Goal: Task Accomplishment & Management: Use online tool/utility

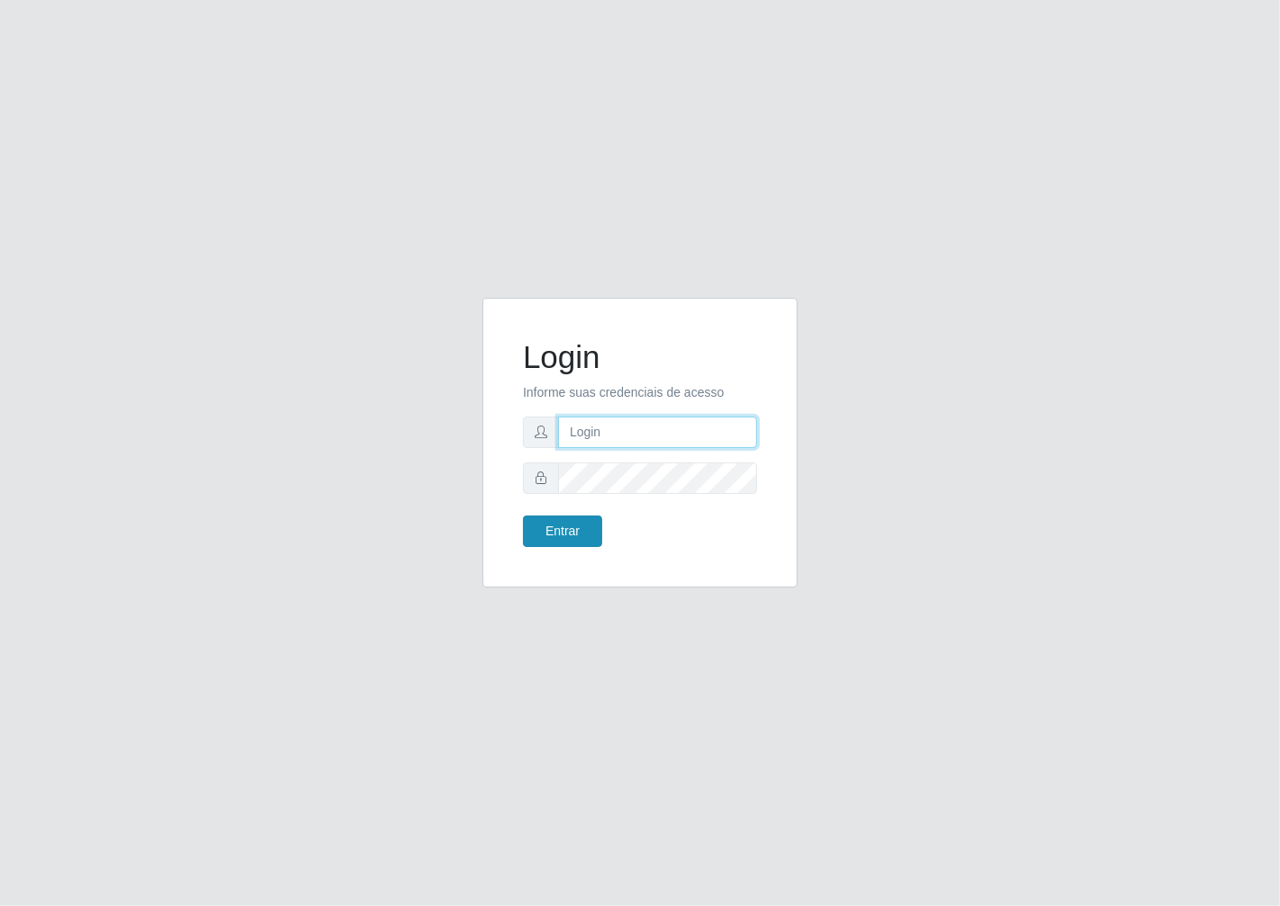
type input "janaina@iwof"
click at [581, 527] on button "Entrar" at bounding box center [562, 532] width 79 height 32
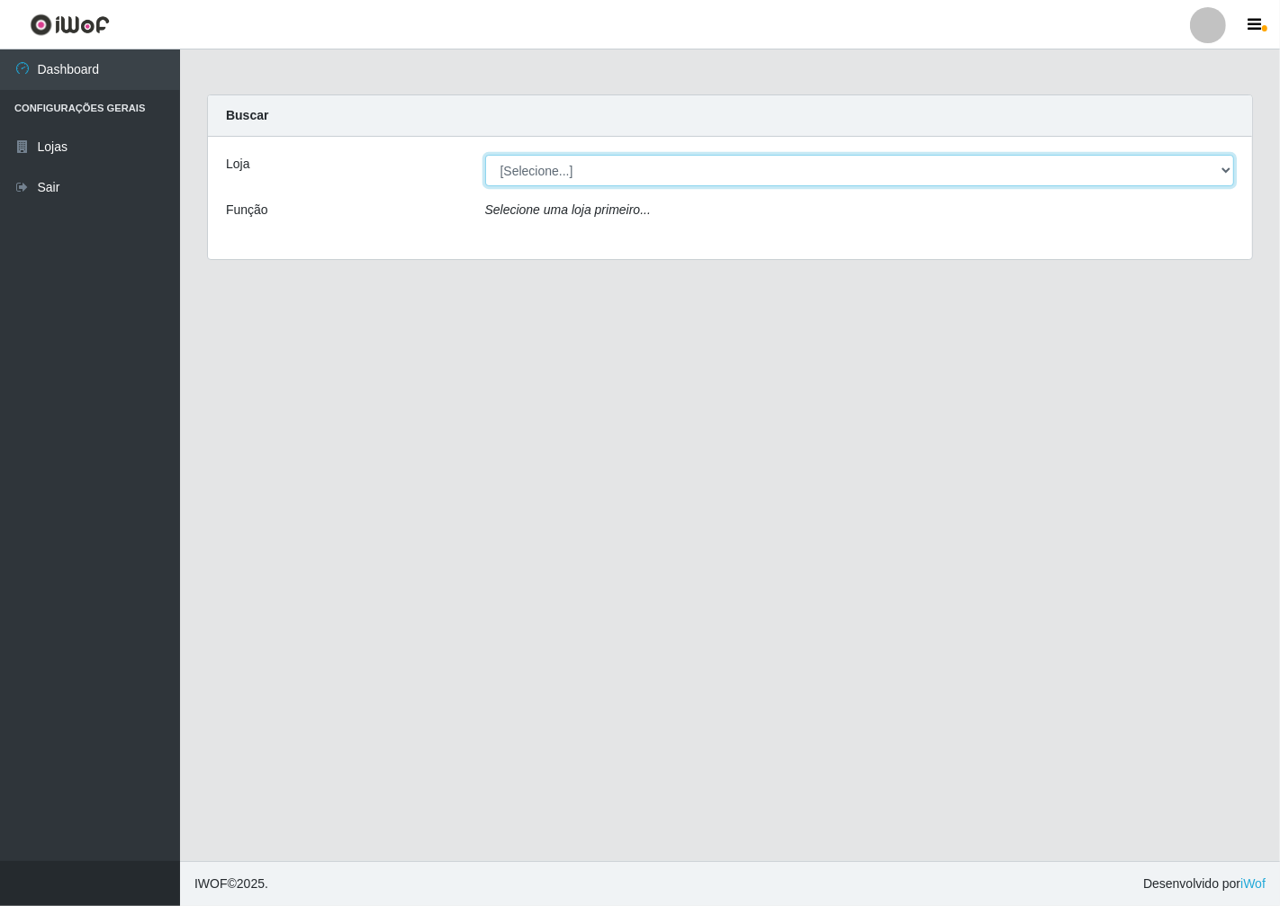
click at [1220, 168] on select "[Selecione...] Minimercado Filezão" at bounding box center [860, 171] width 750 height 32
select select "204"
click at [485, 155] on select "[Selecione...] Minimercado Filezão" at bounding box center [860, 171] width 750 height 32
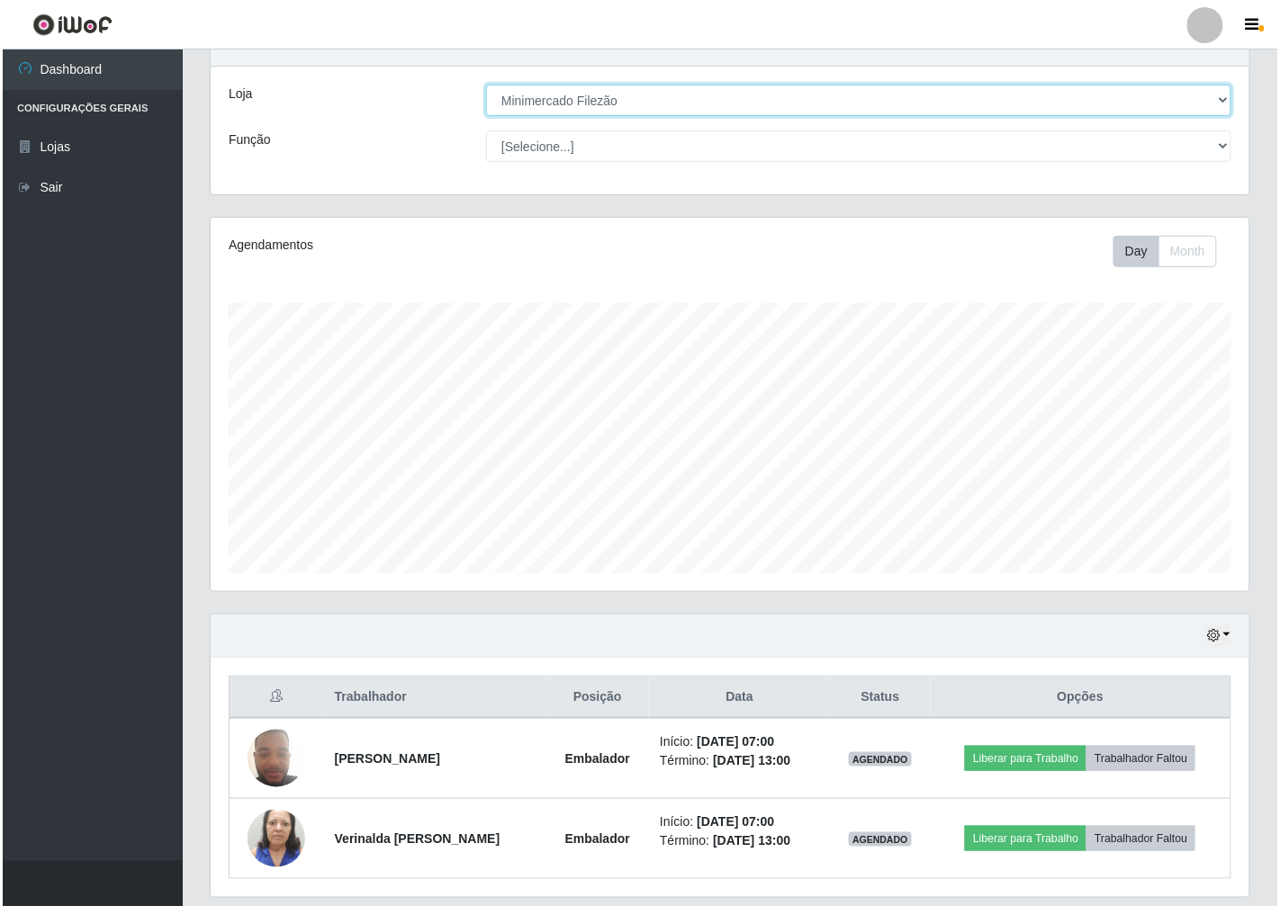
scroll to position [100, 0]
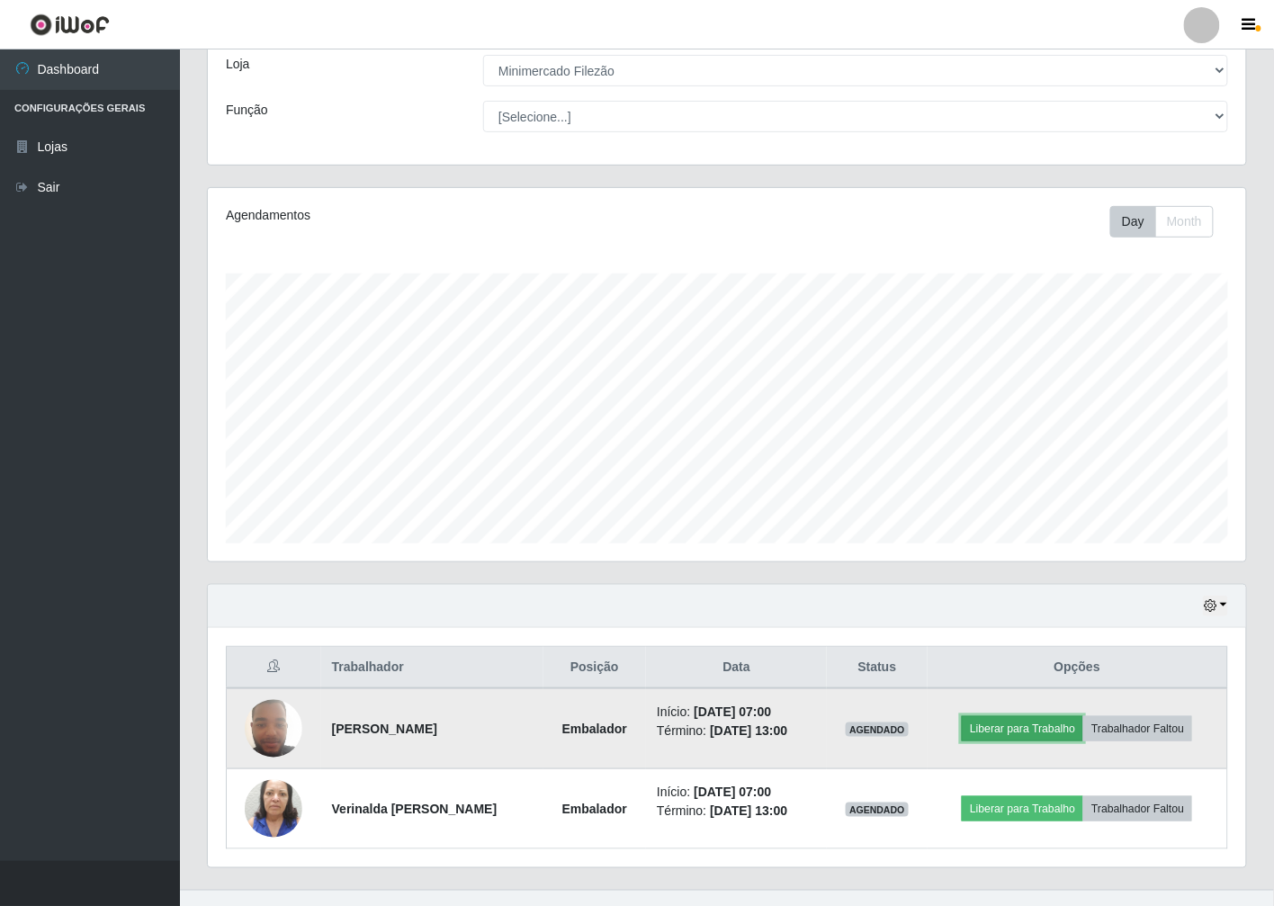
click at [993, 726] on button "Liberar para Trabalho" at bounding box center [1023, 728] width 122 height 25
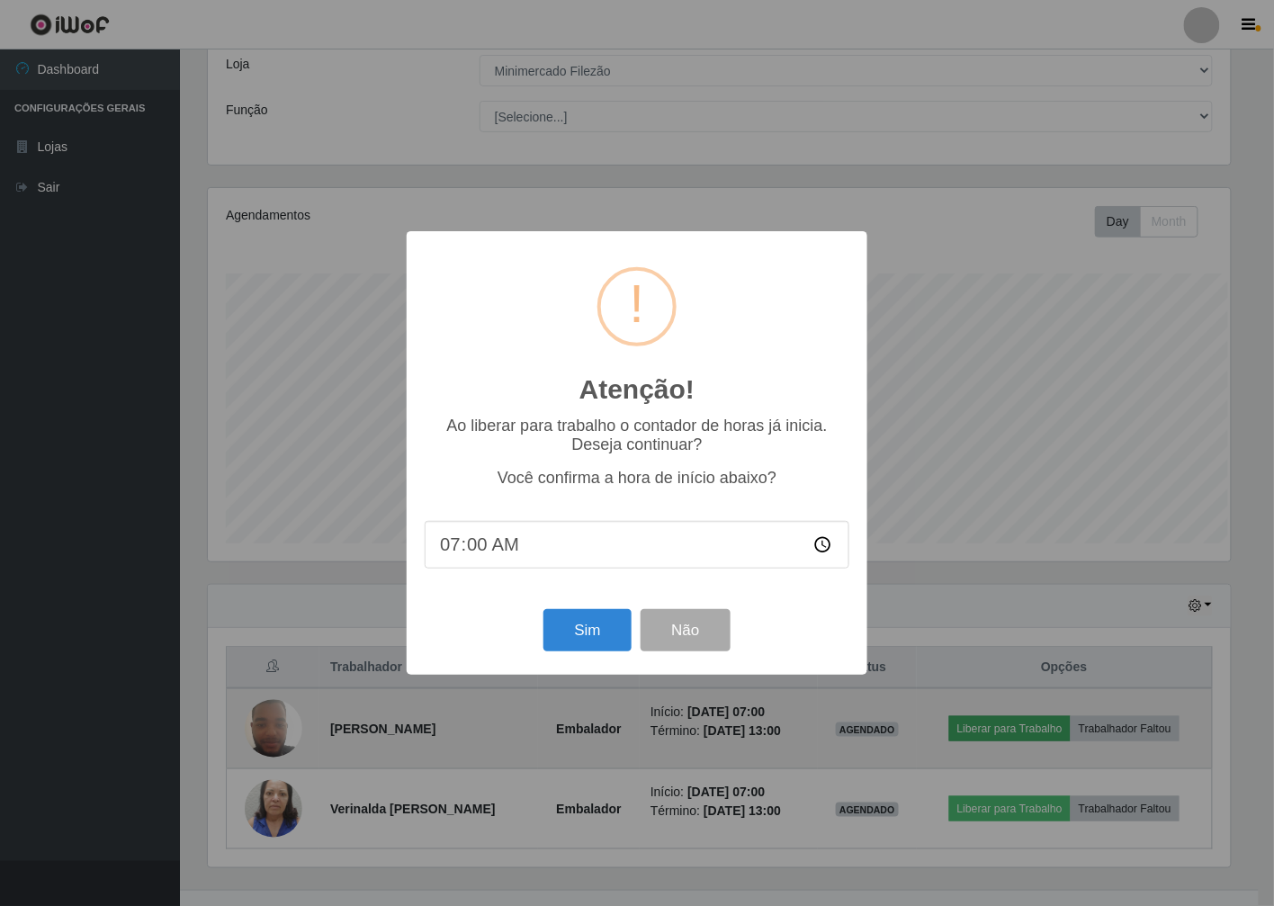
scroll to position [373, 1028]
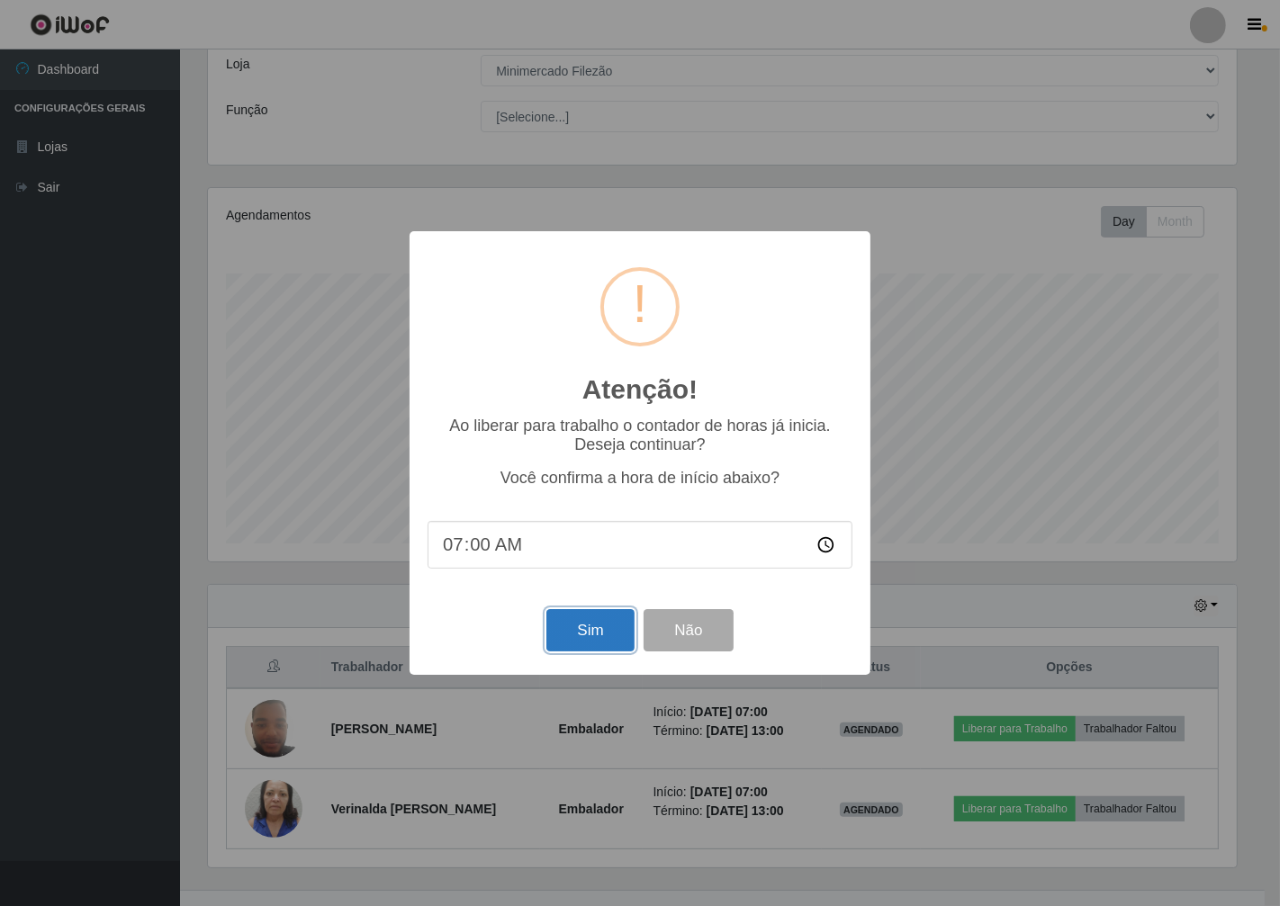
click at [606, 622] on button "Sim" at bounding box center [589, 630] width 87 height 42
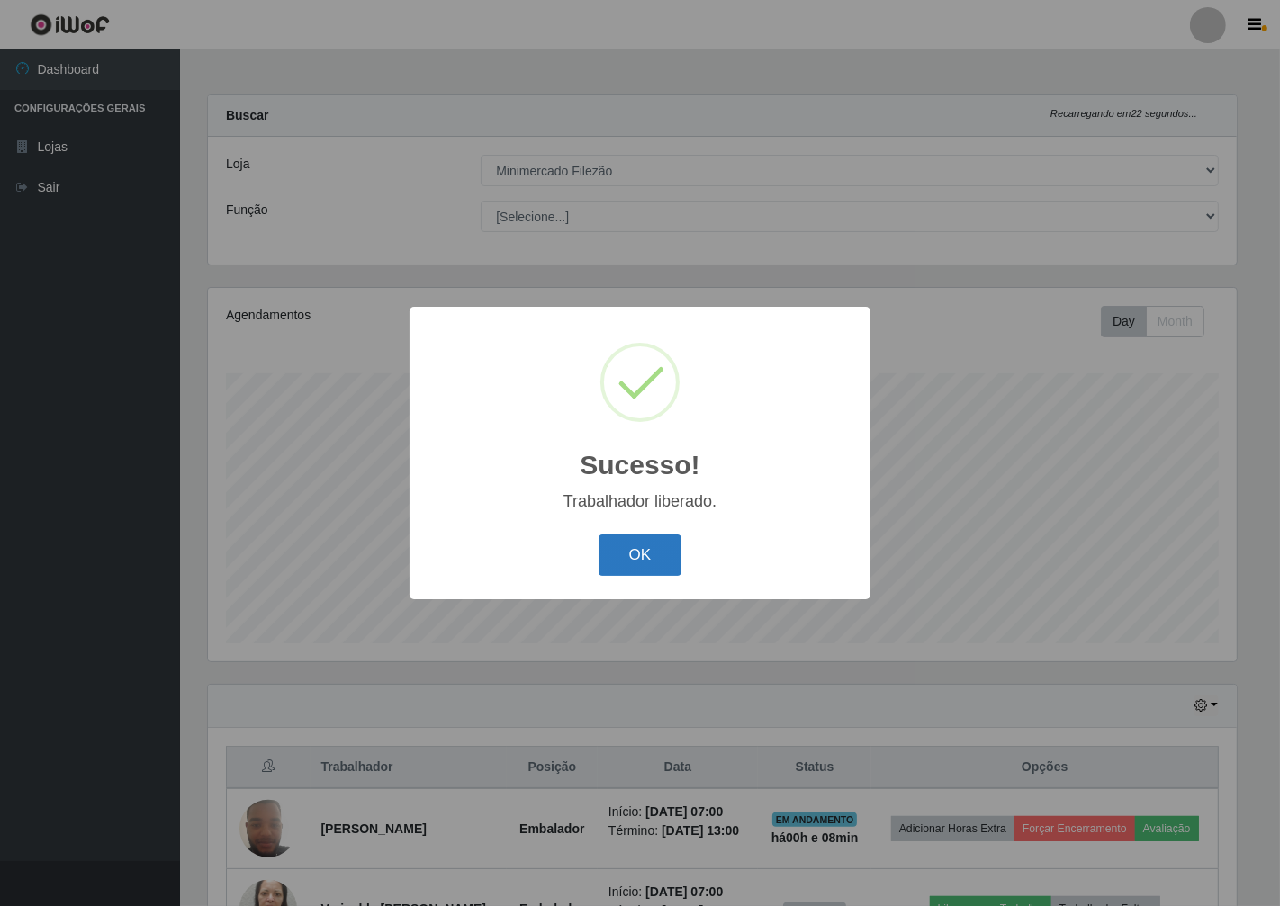
click at [669, 555] on button "OK" at bounding box center [641, 556] width 84 height 42
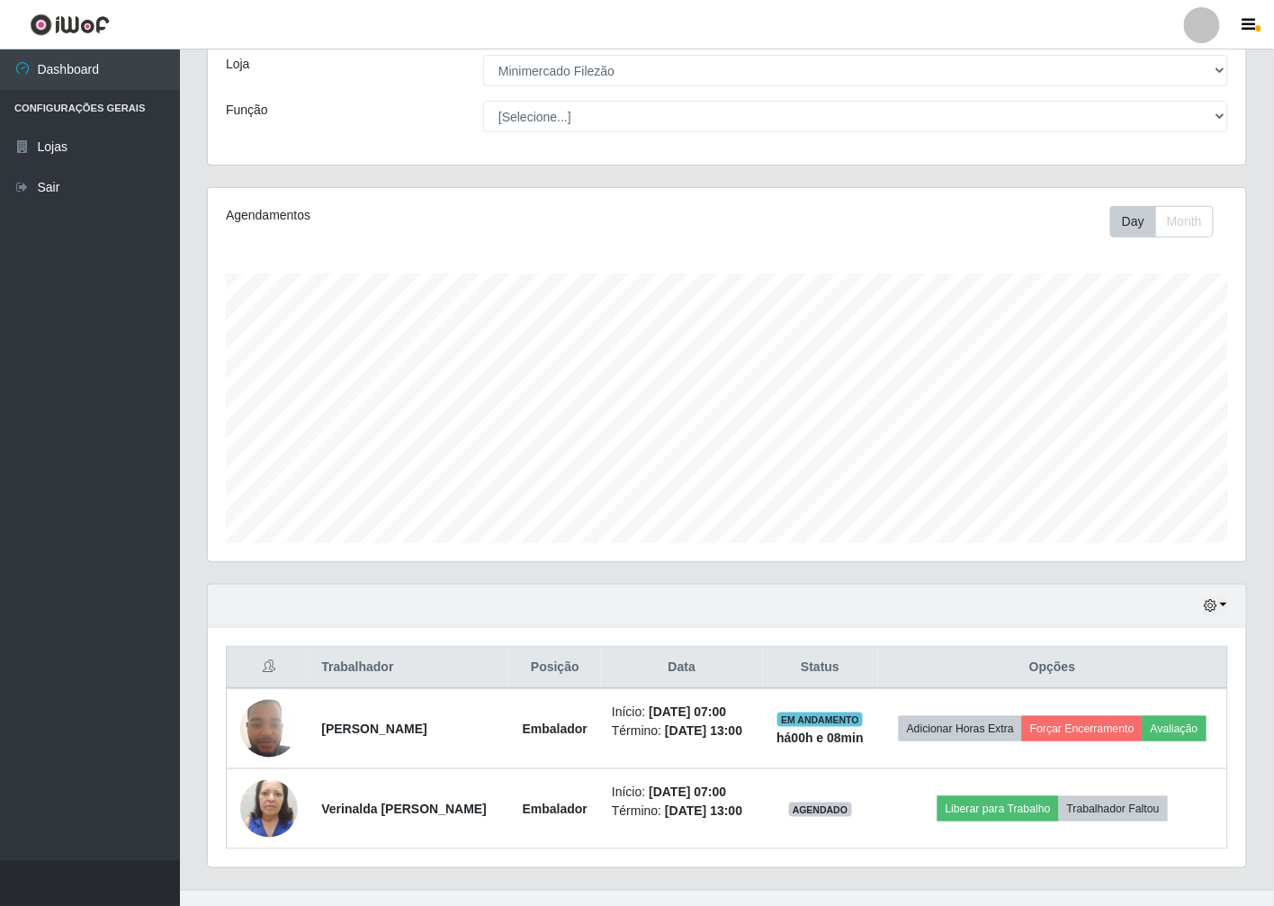
scroll to position [129, 0]
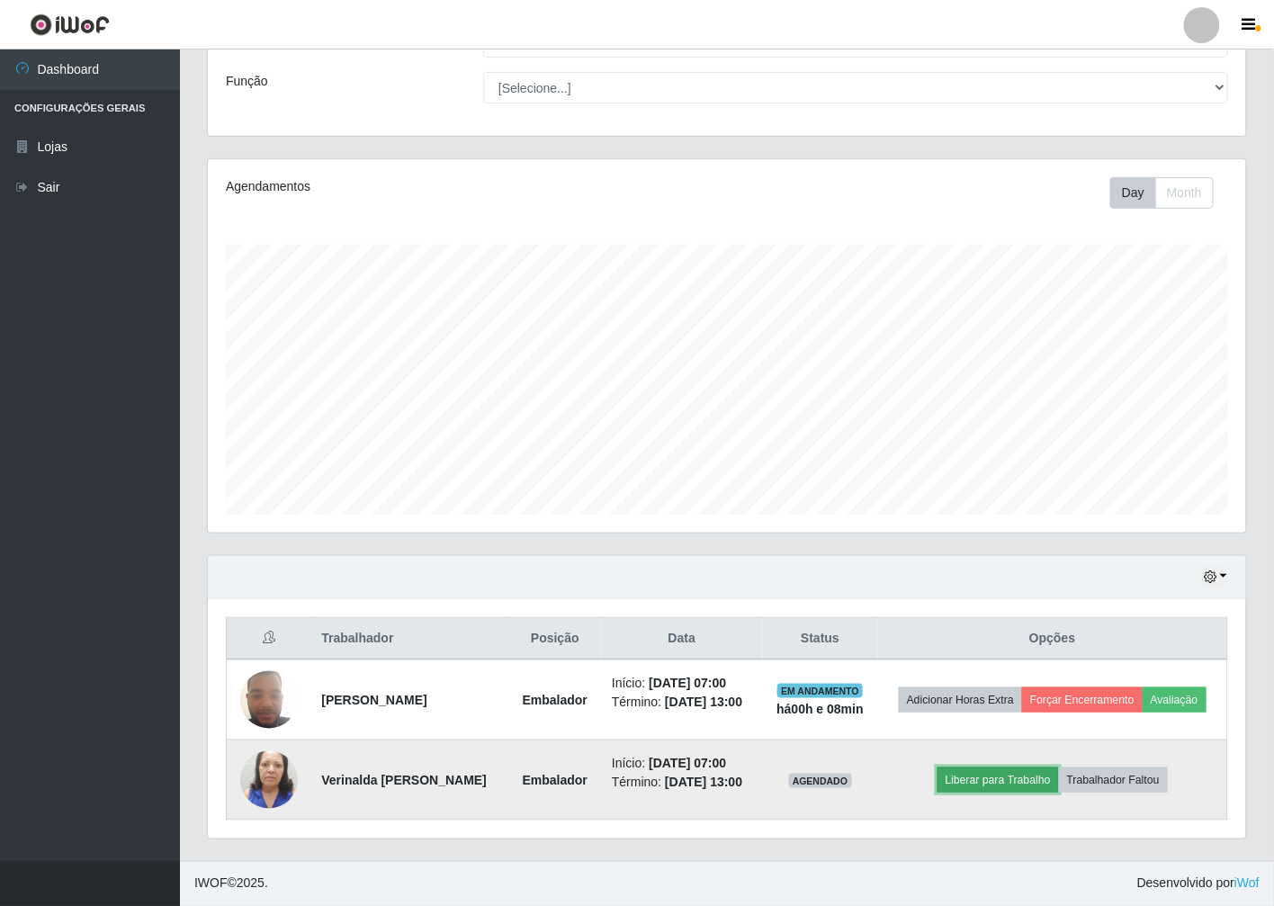
click at [1008, 788] on button "Liberar para Trabalho" at bounding box center [999, 780] width 122 height 25
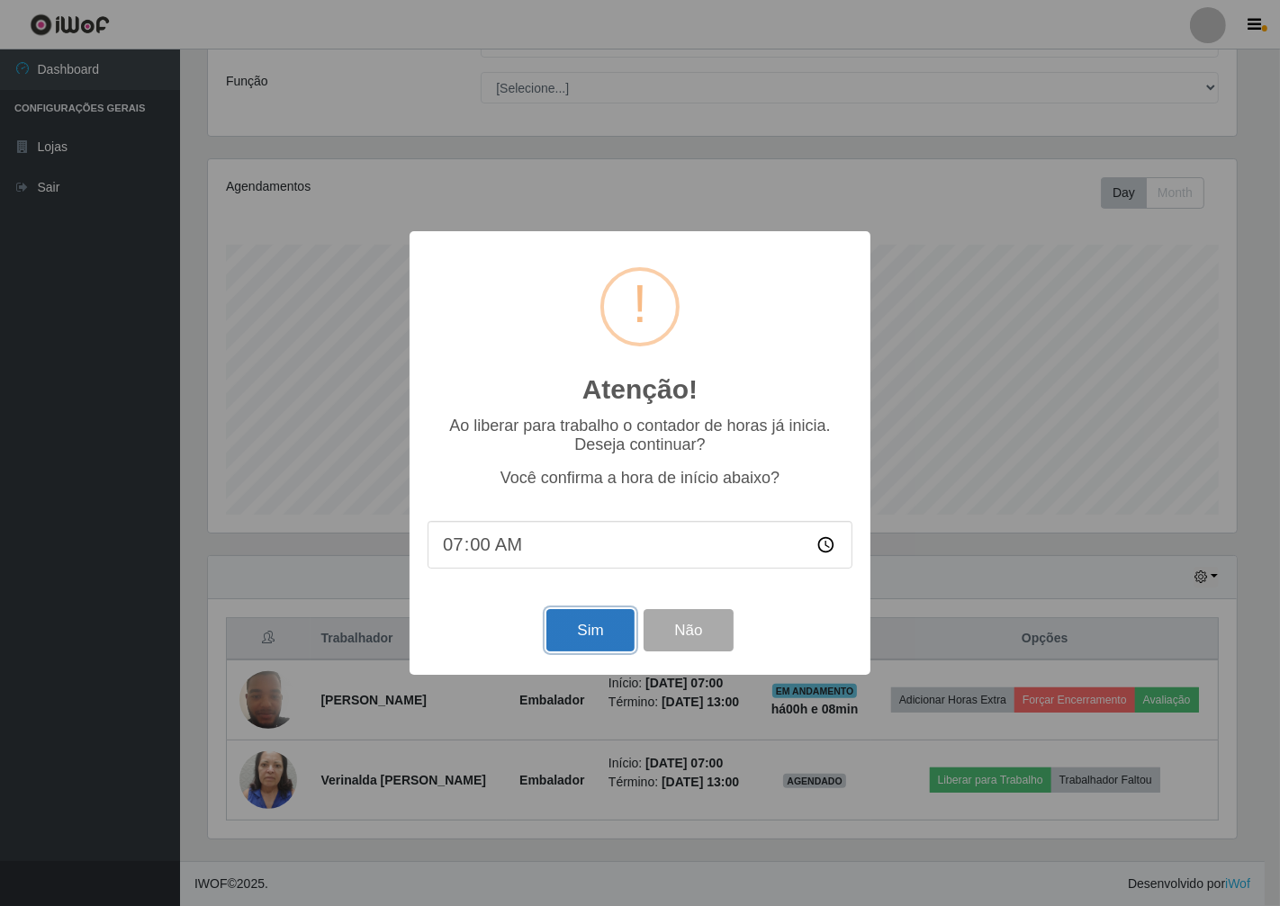
click at [614, 630] on button "Sim" at bounding box center [589, 630] width 87 height 42
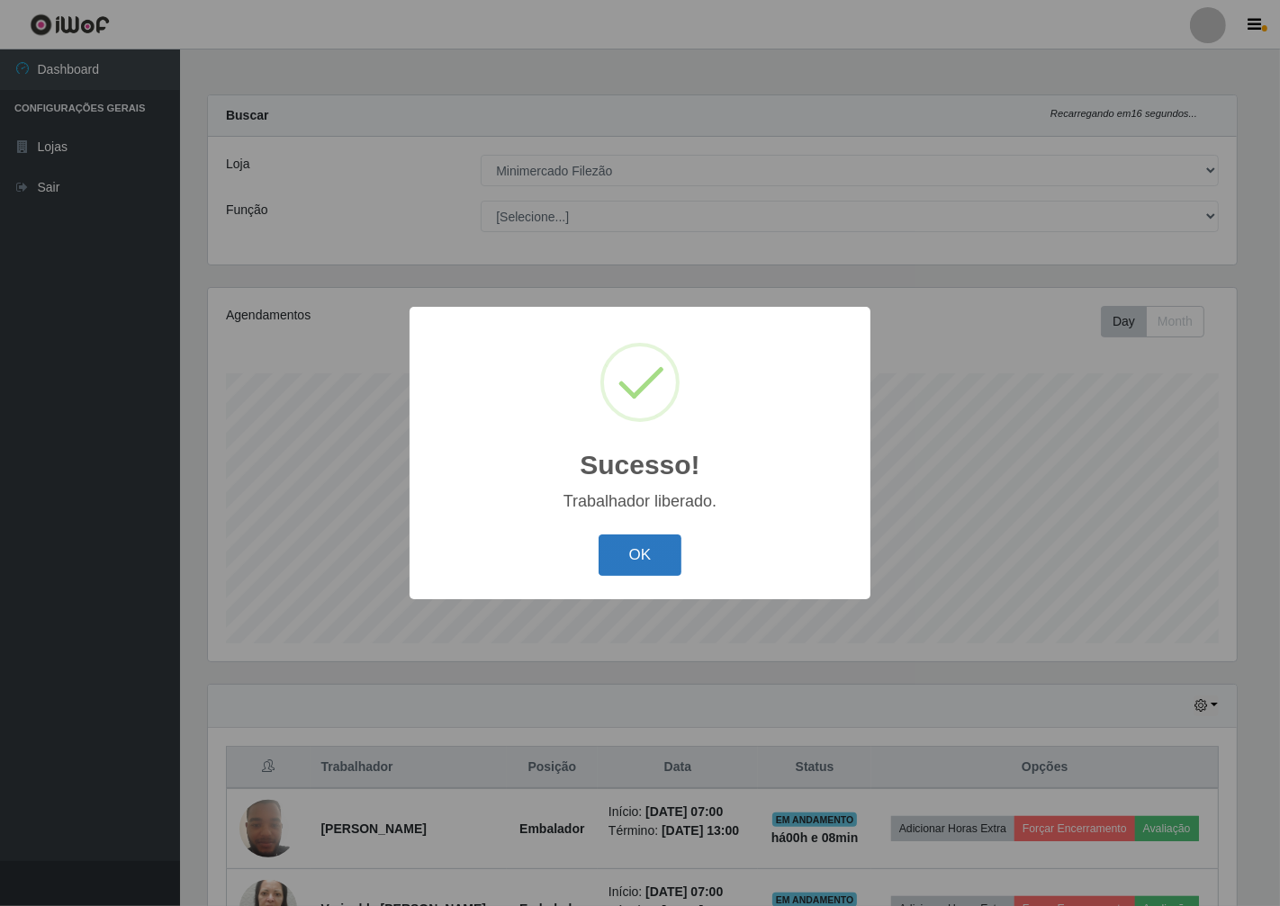
click at [619, 555] on button "OK" at bounding box center [641, 556] width 84 height 42
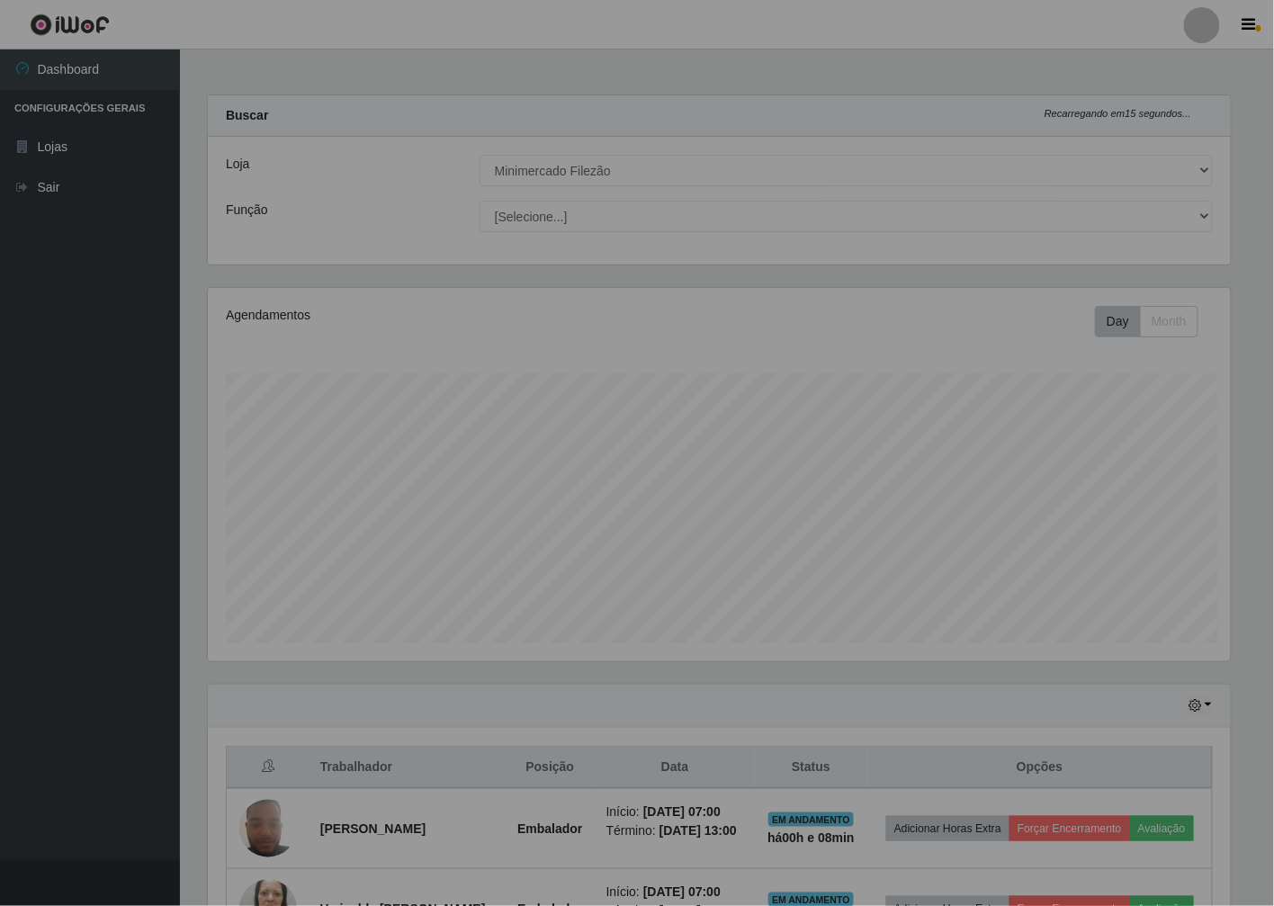
scroll to position [373, 1039]
